Goal: Check status: Check status

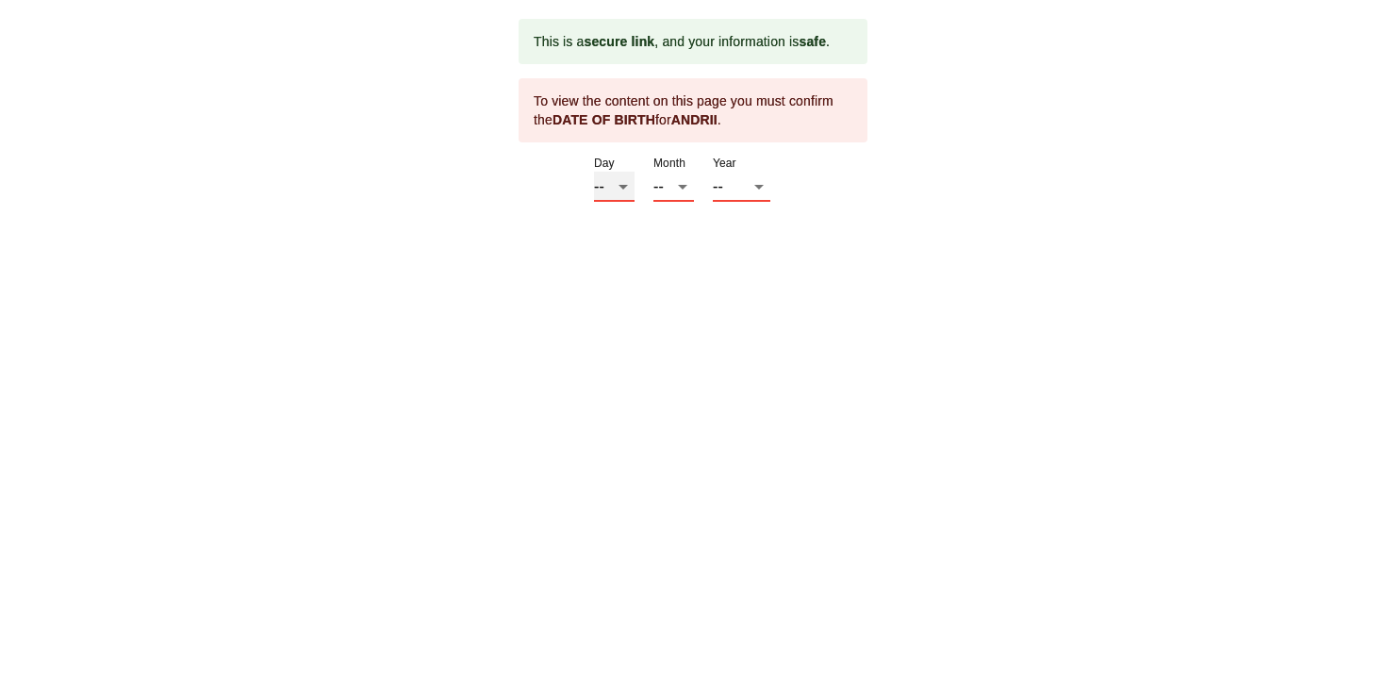
click at [602, 184] on select "-- 01 02 03 04 05 06 07 08 09 10 11 12 13 14 15 16 17 18 19 20 21 22 23 24 25 2…" at bounding box center [614, 187] width 41 height 30
select select "12"
click at [594, 172] on select "-- 01 02 03 04 05 06 07 08 09 10 11 12 13 14 15 16 17 18 19 20 21 22 23 24 25 2…" at bounding box center [614, 187] width 41 height 30
click at [669, 187] on select "-- 01 02 03 04 05 06 07 08 09 10 11 12" at bounding box center [674, 187] width 41 height 30
select select "12"
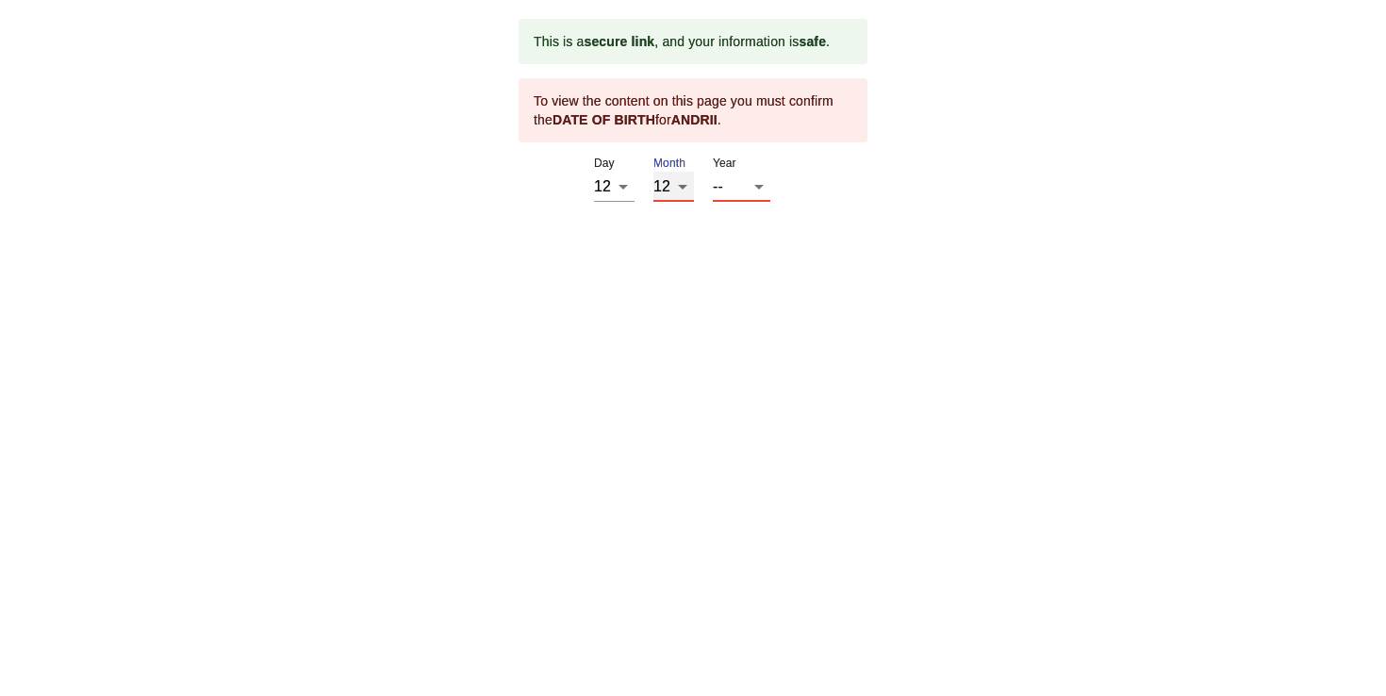
click at [654, 172] on select "-- 01 02 03 04 05 06 07 08 09 10 11 12" at bounding box center [674, 187] width 41 height 30
click at [719, 183] on select "-- 2025 2024 2023 2022 2021 2020 2019 2018 2017 2016 2015 2014 2013 2012 2011 2…" at bounding box center [742, 187] width 58 height 30
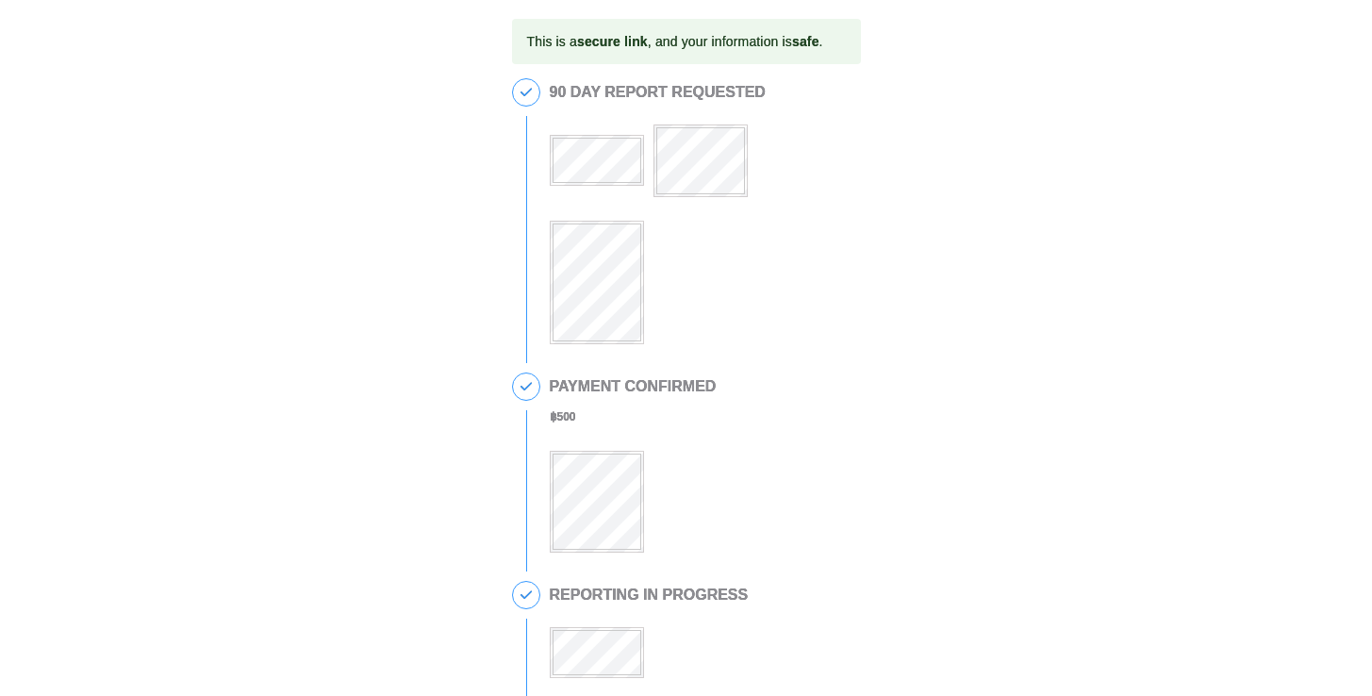
scroll to position [103, 0]
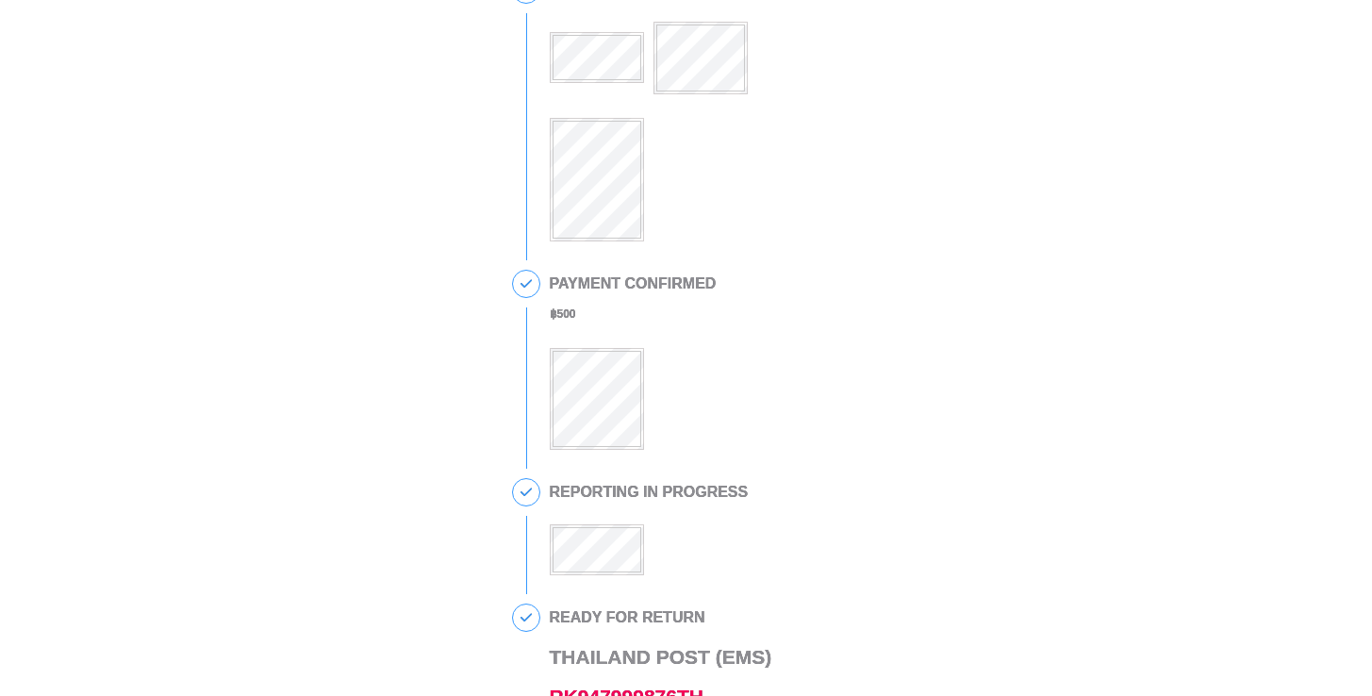
click at [844, 176] on div at bounding box center [701, 119] width 302 height 243
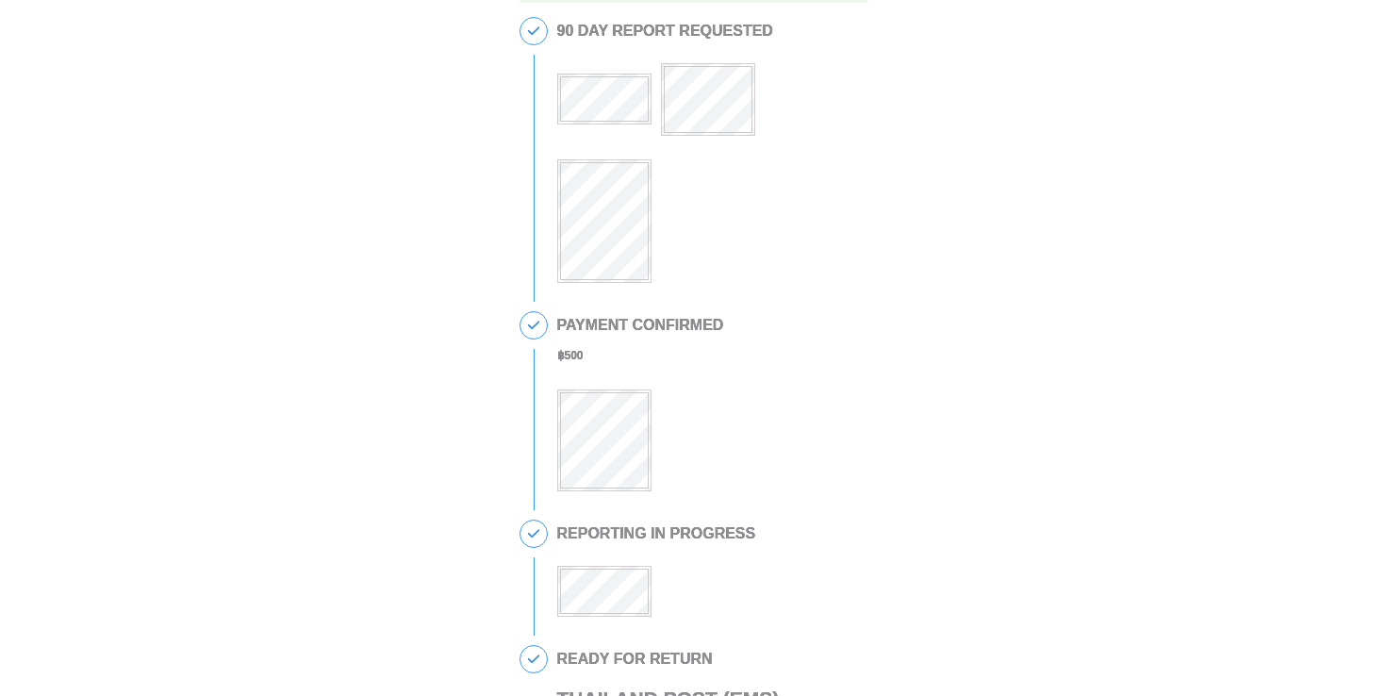
scroll to position [89, 0]
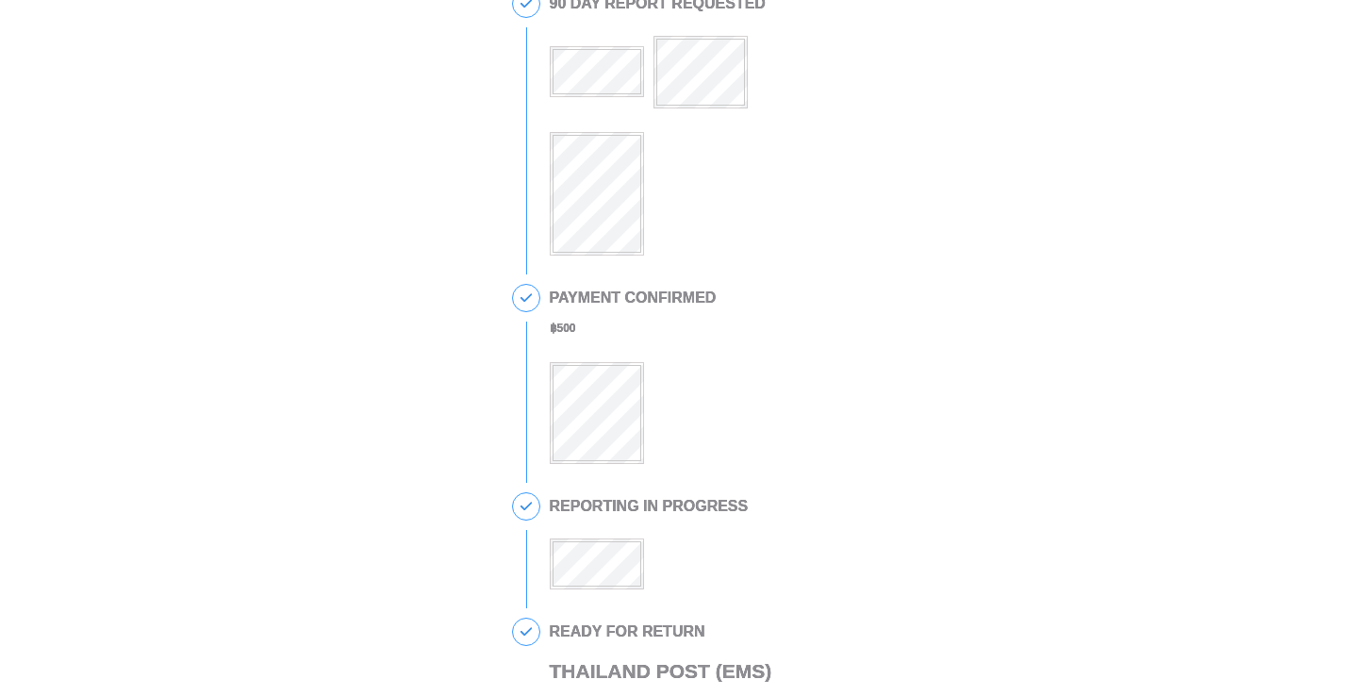
click at [882, 319] on div "This is a secure link , and your information is safe . 1 90 DAY REPORT REQUESTE…" at bounding box center [686, 498] width 1335 height 1137
click at [898, 202] on div "This is a secure link , and your information is safe . 1 90 DAY REPORT REQUESTE…" at bounding box center [686, 498] width 1335 height 1137
